Goal: Transaction & Acquisition: Book appointment/travel/reservation

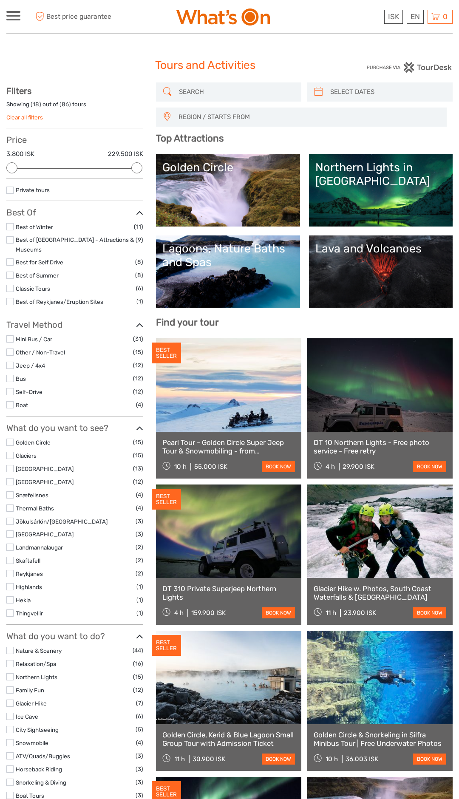
select select
click at [47, 439] on link "Golden Circle" at bounding box center [33, 442] width 35 height 7
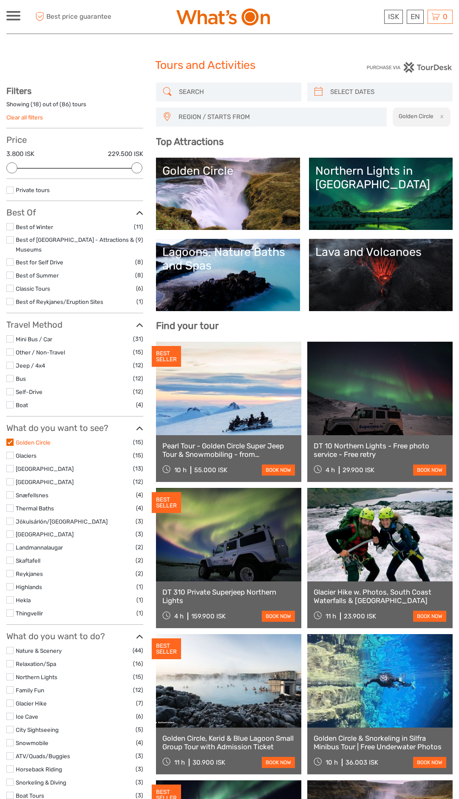
scroll to position [48, 0]
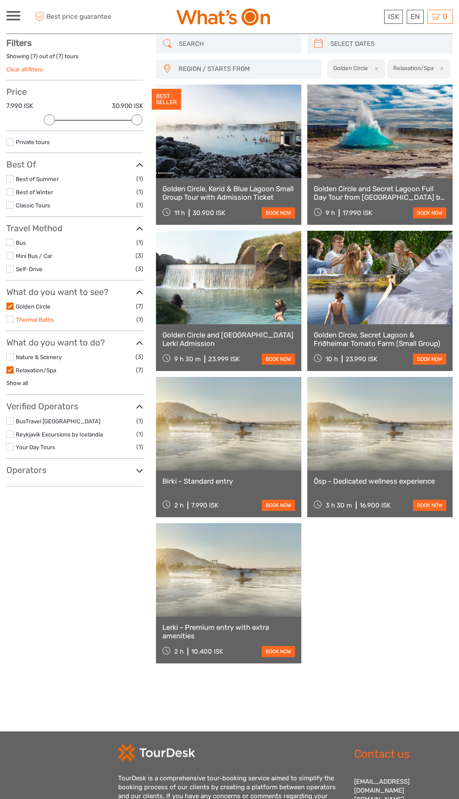
click at [22, 322] on link "Thermal Baths" at bounding box center [35, 319] width 38 height 7
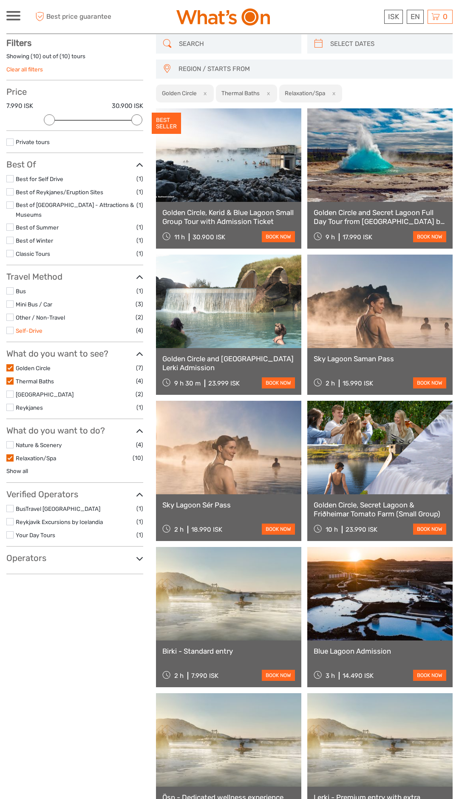
click at [16, 327] on link "Self-Drive" at bounding box center [29, 330] width 27 height 7
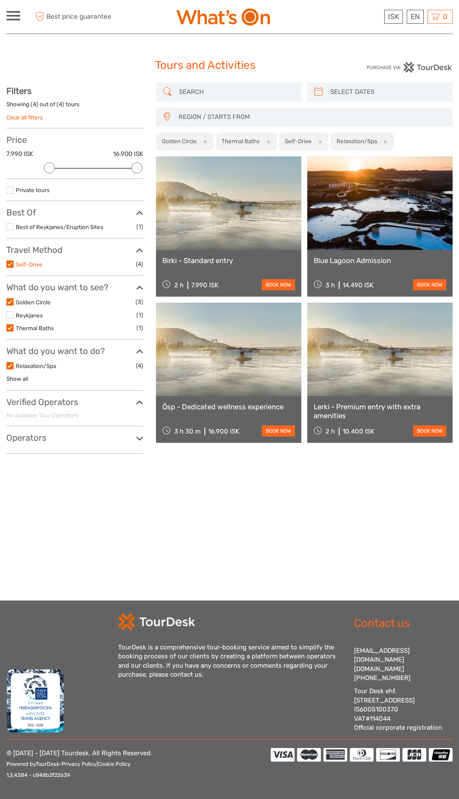
click at [18, 266] on link "Self-Drive" at bounding box center [29, 264] width 27 height 7
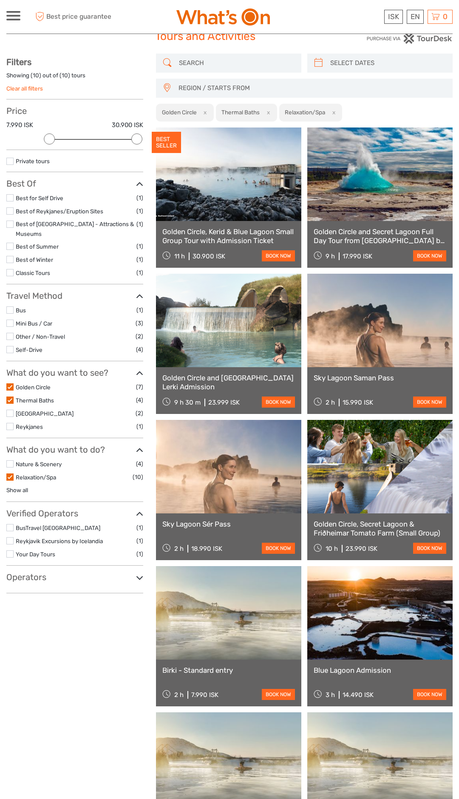
scroll to position [31, 0]
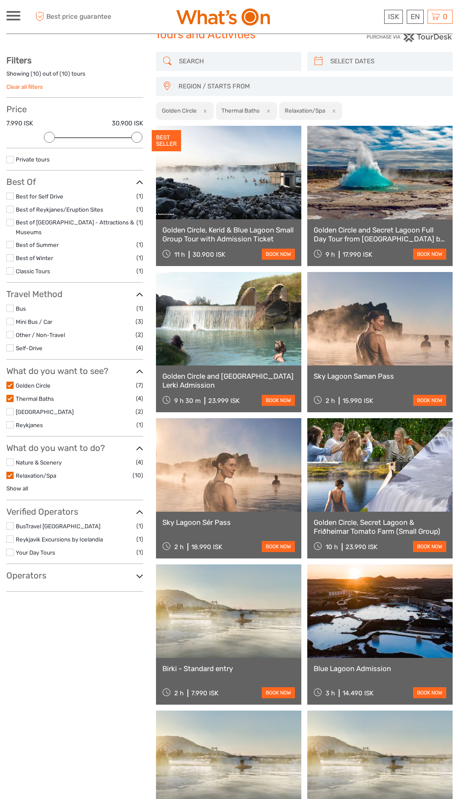
click at [234, 333] on link at bounding box center [228, 318] width 145 height 93
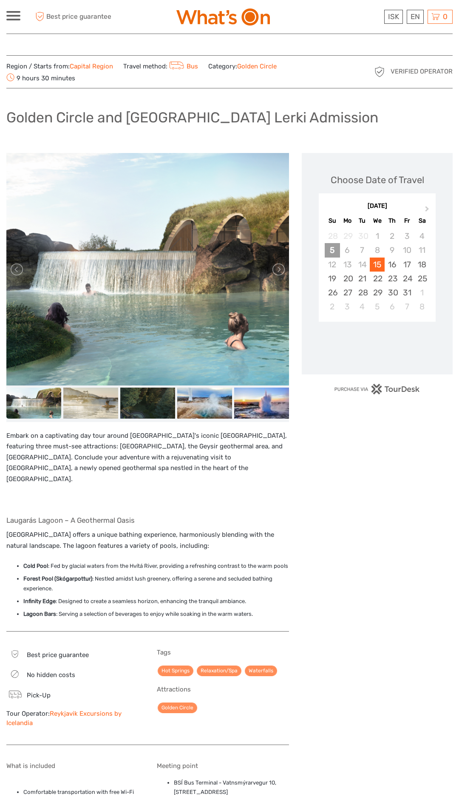
click at [333, 248] on div "5" at bounding box center [332, 250] width 15 height 14
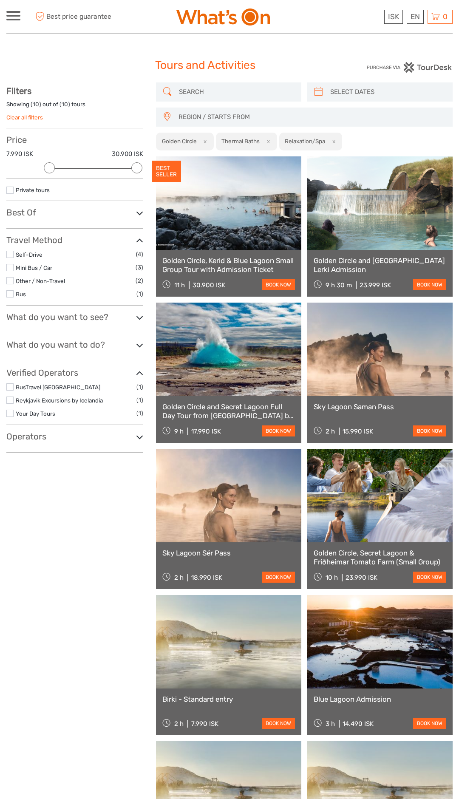
select select
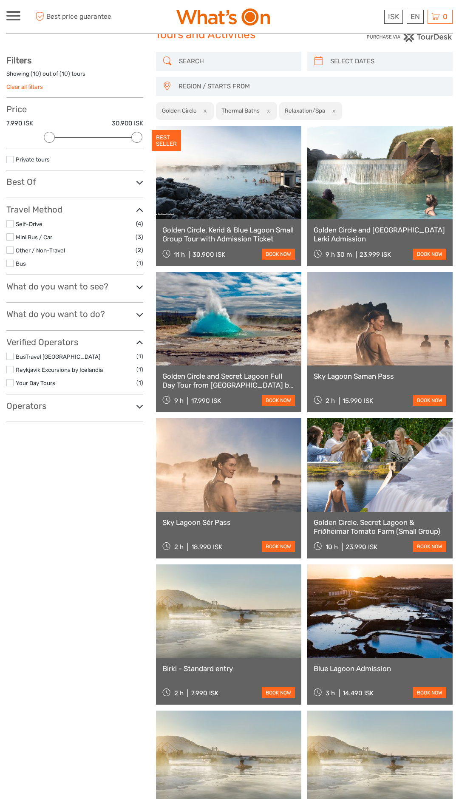
scroll to position [31, 0]
click at [39, 235] on link "Mini Bus / Car" at bounding box center [34, 237] width 37 height 7
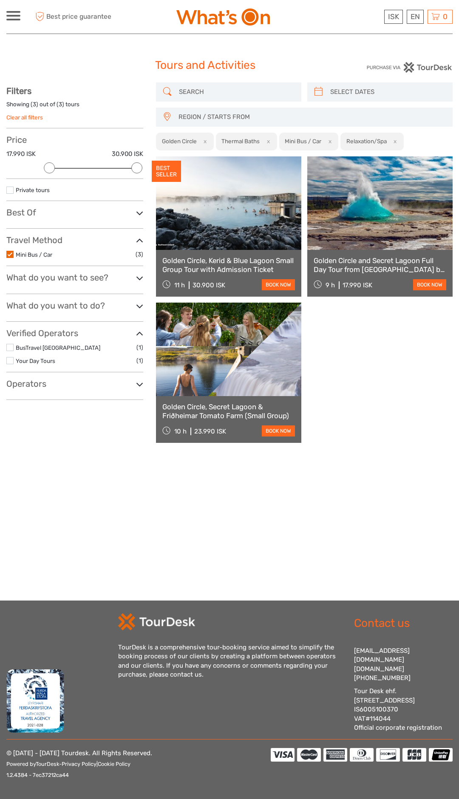
click at [264, 142] on button "x" at bounding box center [266, 141] width 11 height 9
click at [335, 143] on button "x" at bounding box center [330, 141] width 11 height 9
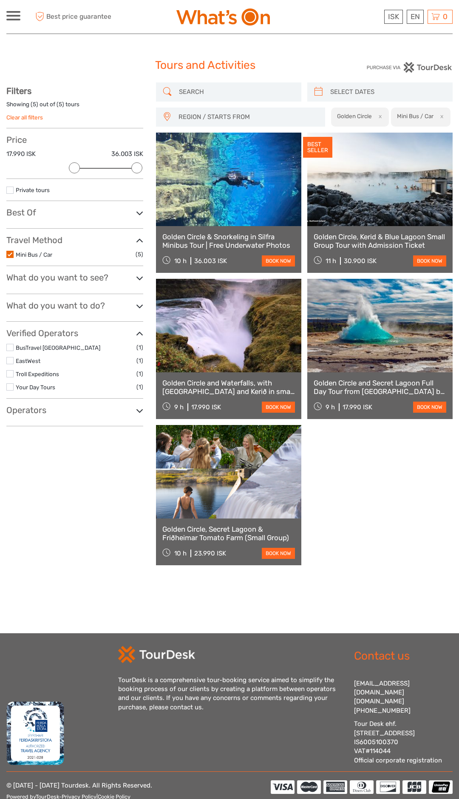
scroll to position [33, 0]
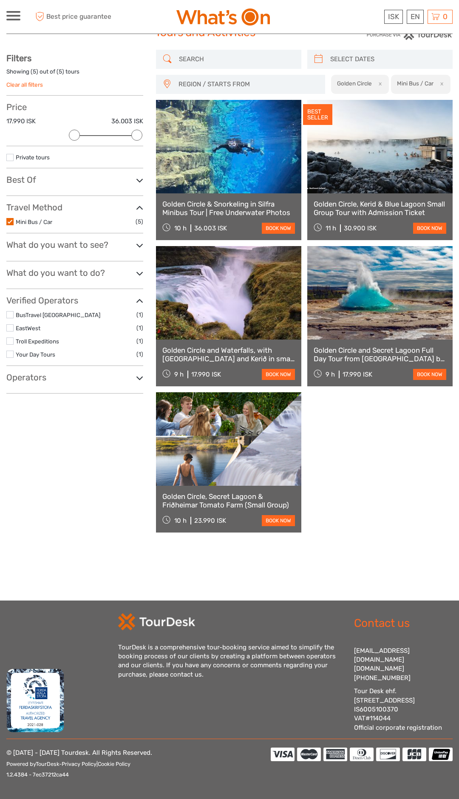
click at [10, 224] on label at bounding box center [9, 221] width 7 height 7
click at [0, 0] on input "checkbox" at bounding box center [0, 0] width 0 height 0
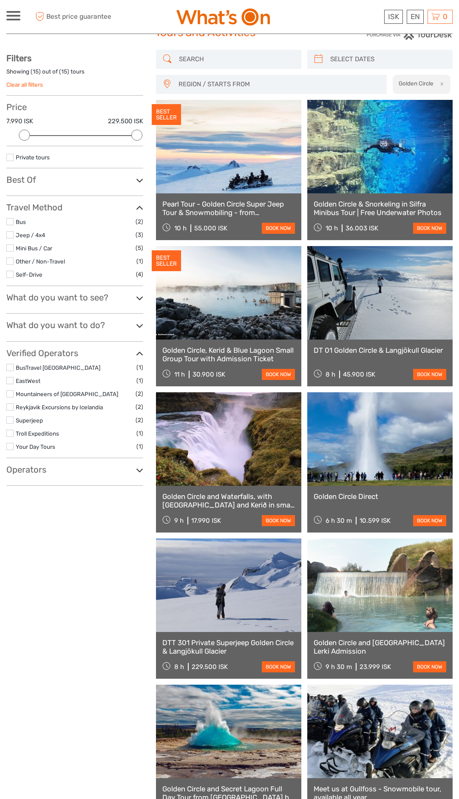
scroll to position [48, 0]
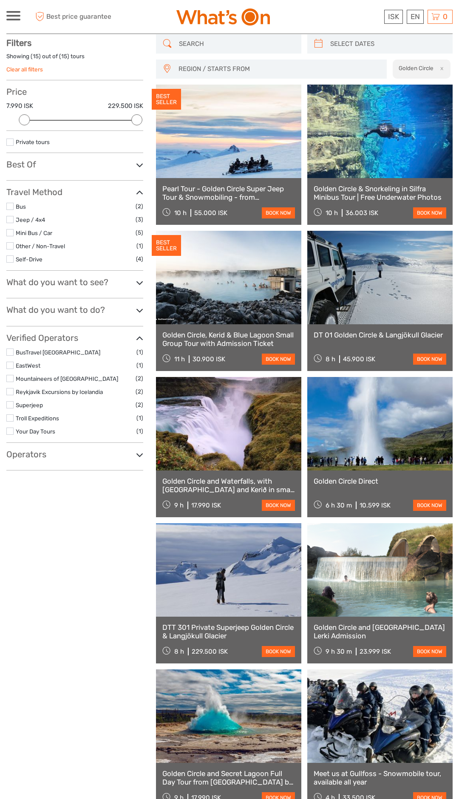
click at [43, 206] on label "Bus" at bounding box center [76, 207] width 120 height 10
click at [0, 0] on input "checkbox" at bounding box center [0, 0] width 0 height 0
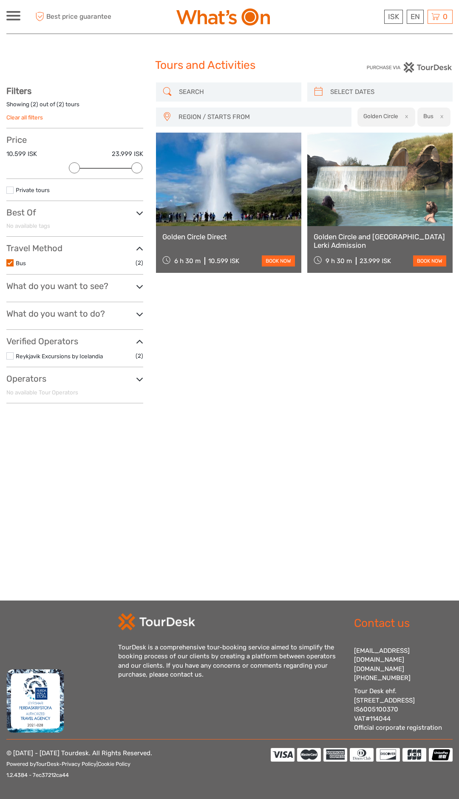
click at [200, 184] on link at bounding box center [228, 179] width 145 height 93
